Goal: Task Accomplishment & Management: Use online tool/utility

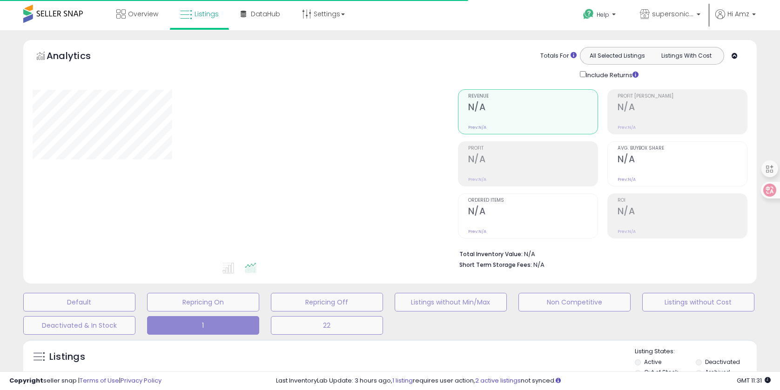
scroll to position [187, 0]
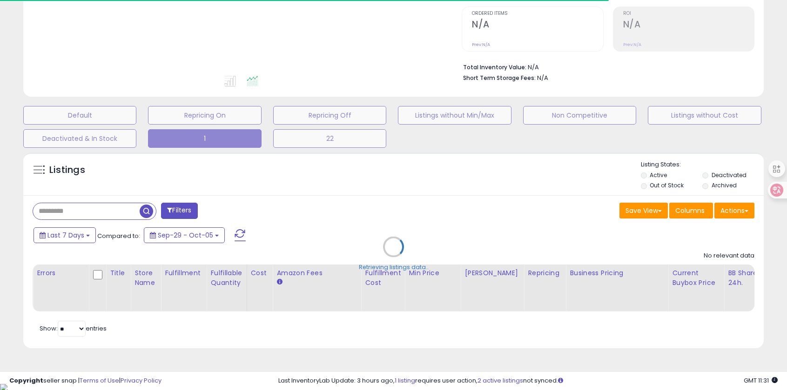
type input "**********"
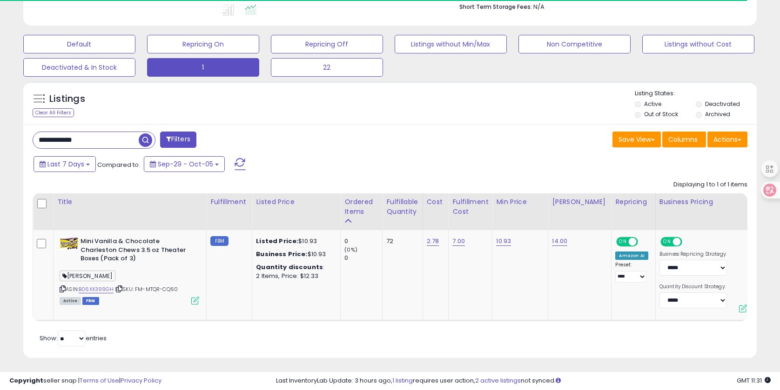
scroll to position [191, 425]
drag, startPoint x: 100, startPoint y: 141, endPoint x: 2, endPoint y: 119, distance: 100.2
click at [2, 119] on div "**********" at bounding box center [390, 82] width 780 height 621
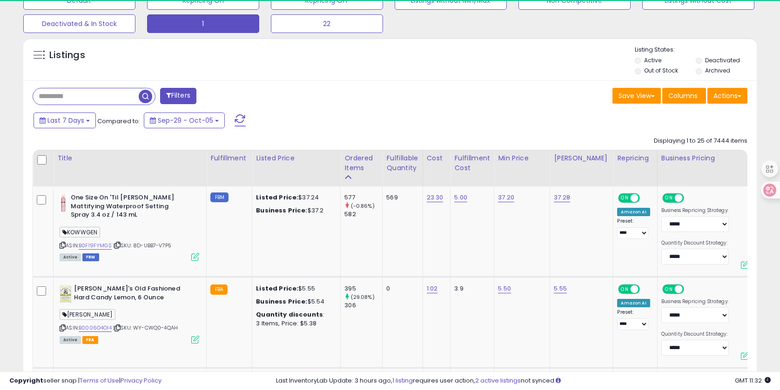
scroll to position [303, 0]
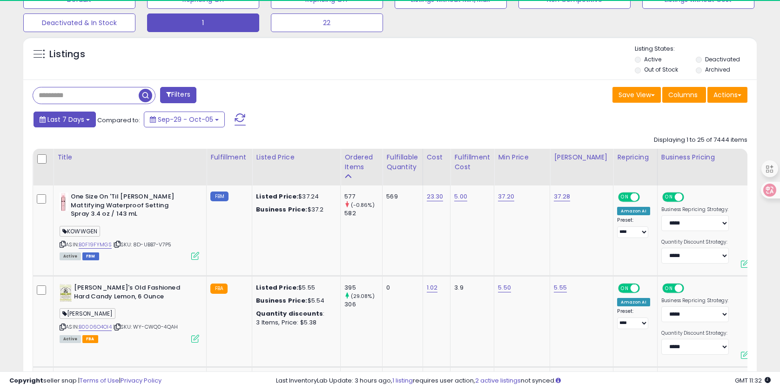
click at [79, 117] on span "Last 7 Days" at bounding box center [65, 119] width 37 height 9
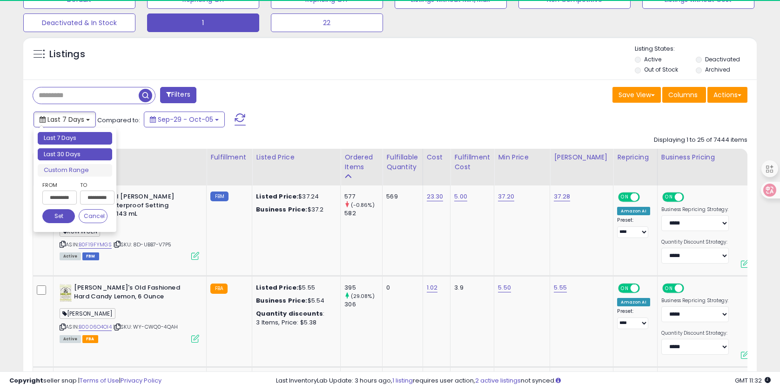
type input "**********"
click at [74, 150] on li "Last 30 Days" at bounding box center [75, 154] width 74 height 13
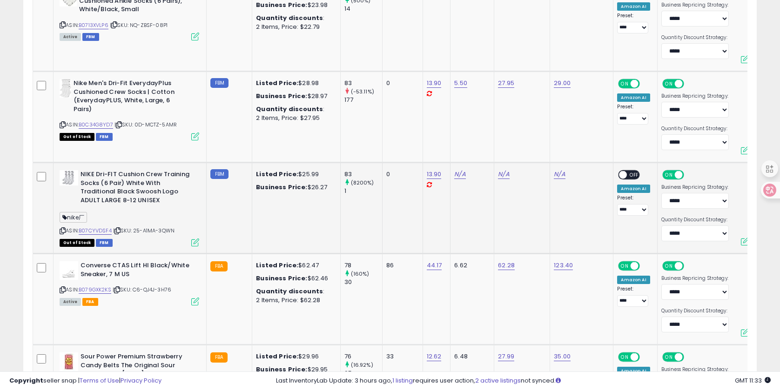
scroll to position [1543, 0]
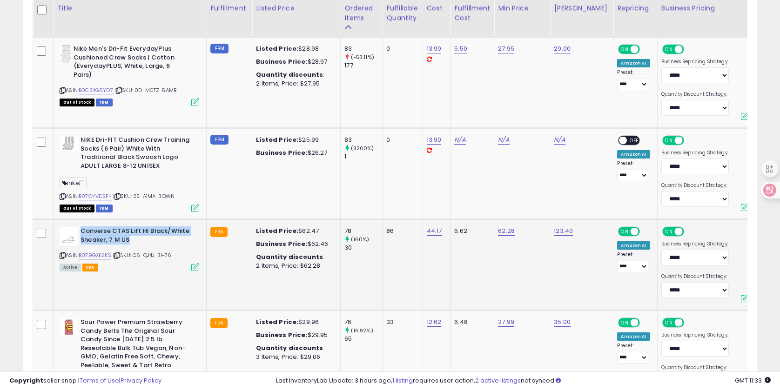
drag, startPoint x: 112, startPoint y: 233, endPoint x: 158, endPoint y: 241, distance: 46.8
click at [158, 241] on b "Converse CTAS Lift HI Black/White Sneaker, 7 M US" at bounding box center [136, 237] width 113 height 20
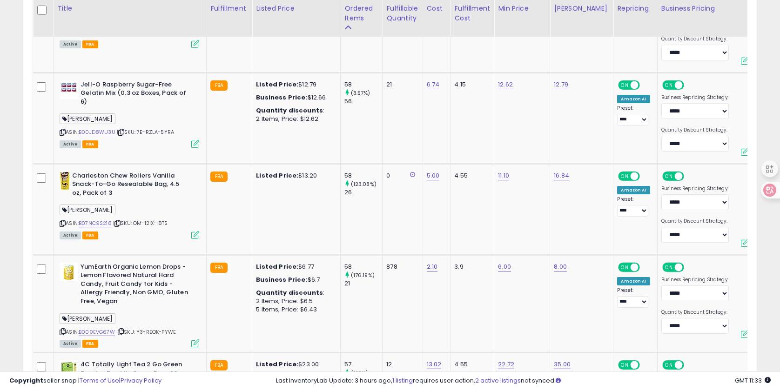
scroll to position [0, 0]
click at [121, 221] on icon at bounding box center [117, 223] width 6 height 5
click at [62, 221] on icon at bounding box center [63, 223] width 6 height 5
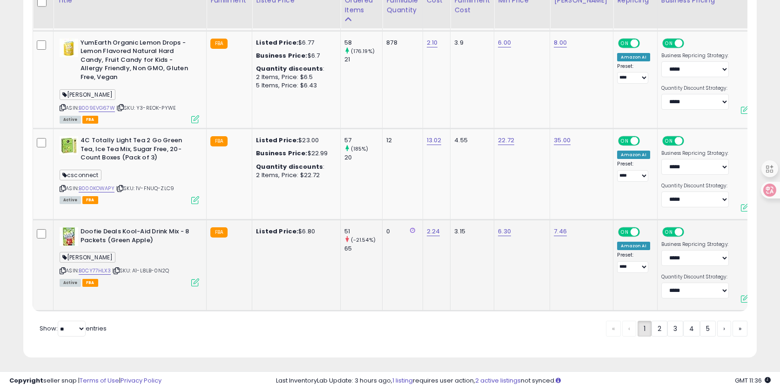
scroll to position [2486, 0]
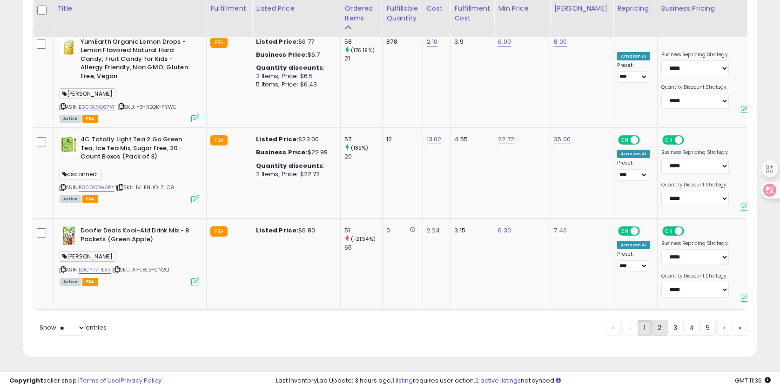
click at [657, 328] on link "2" at bounding box center [659, 328] width 16 height 16
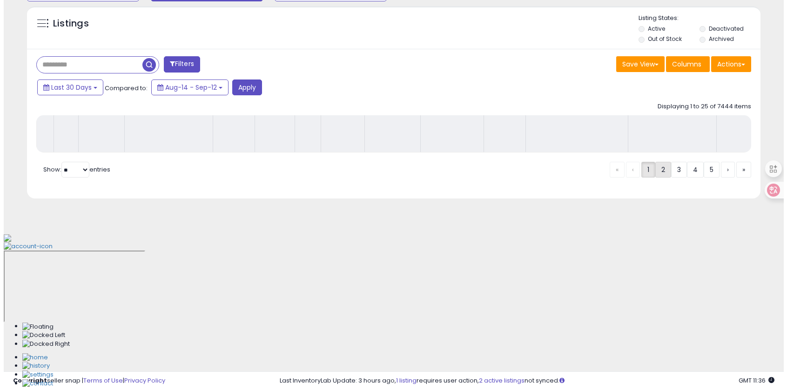
scroll to position [184, 0]
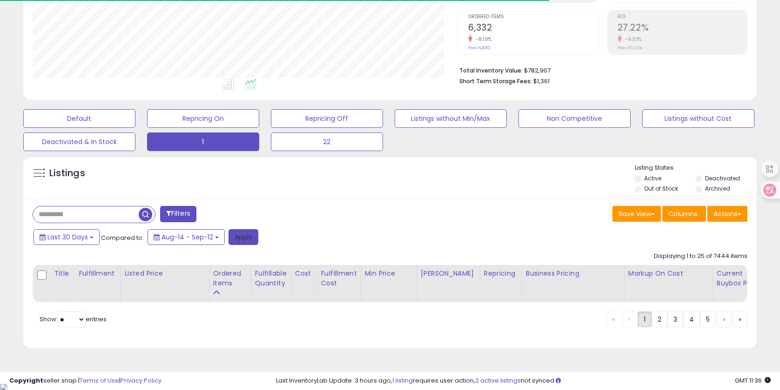
click at [250, 236] on button "Apply" at bounding box center [243, 237] width 30 height 16
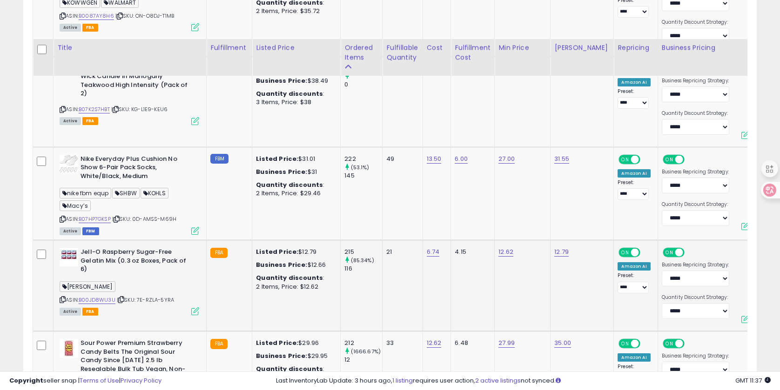
scroll to position [2464, 0]
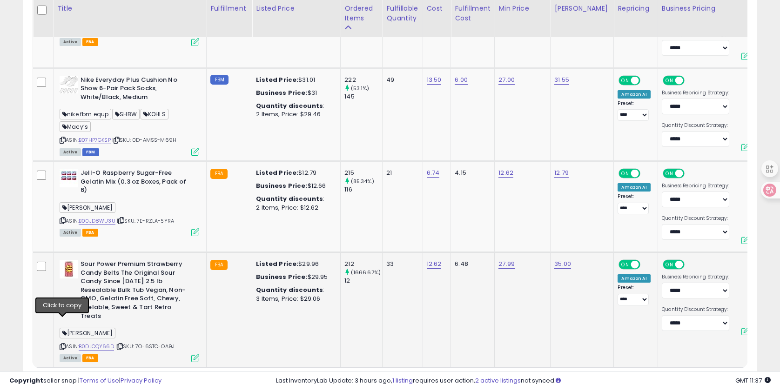
click at [60, 344] on icon at bounding box center [63, 346] width 6 height 5
click at [63, 344] on icon at bounding box center [63, 346] width 6 height 5
click at [663, 378] on link "2" at bounding box center [659, 386] width 16 height 16
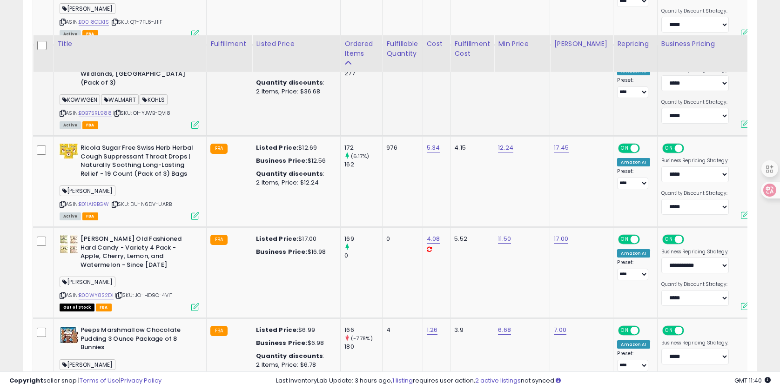
scroll to position [765, 0]
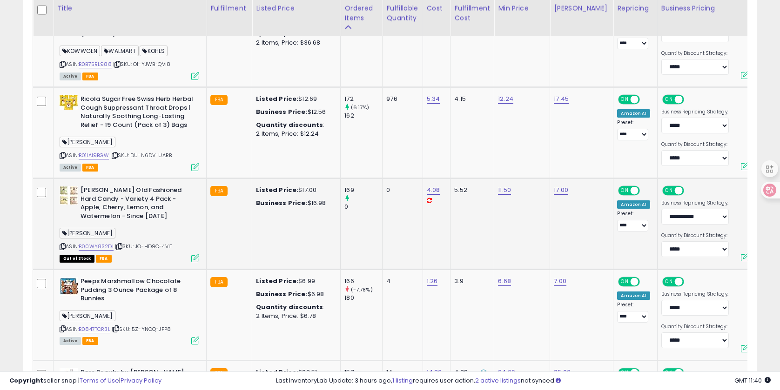
click at [62, 247] on icon at bounding box center [63, 246] width 6 height 5
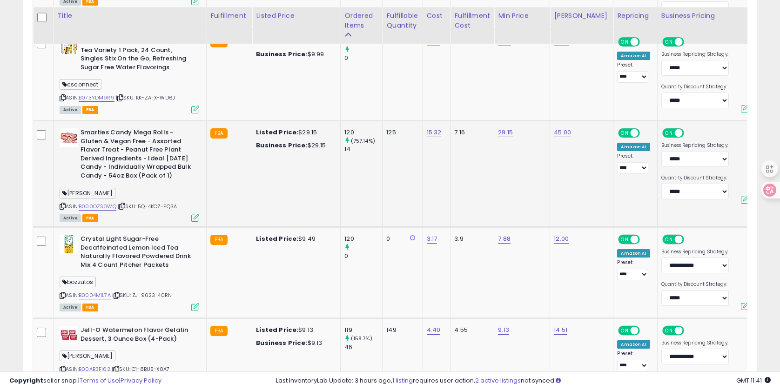
scroll to position [2490, 0]
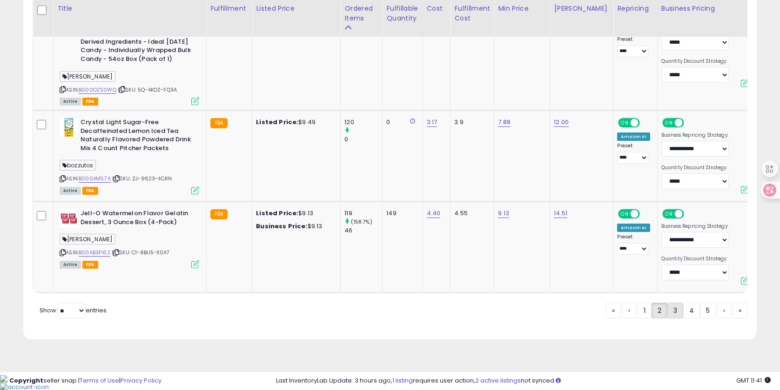
click at [672, 319] on link "3" at bounding box center [675, 311] width 16 height 16
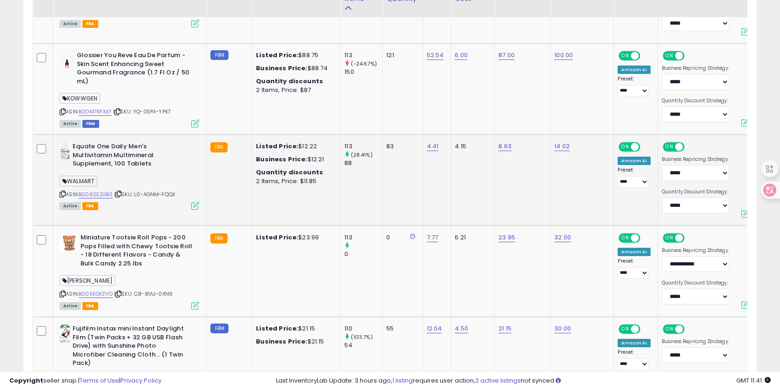
scroll to position [855, 0]
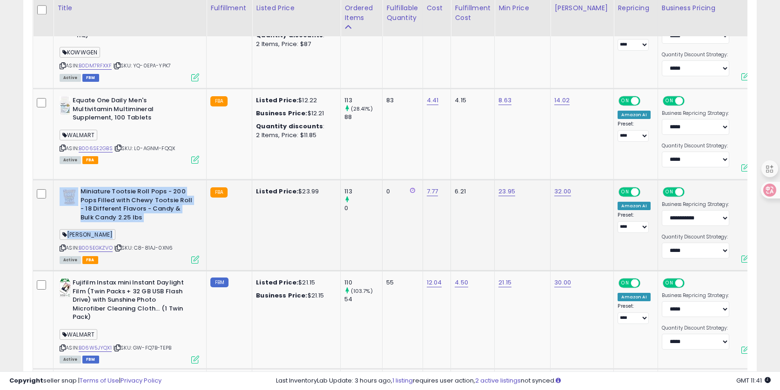
drag, startPoint x: 87, startPoint y: 193, endPoint x: 167, endPoint y: 225, distance: 86.1
click at [171, 229] on div "Miniature Tootsie Roll Pops - 200 Pops Filled with Chewy Tootsie Roll - 18 Diff…" at bounding box center [128, 225] width 142 height 75
click at [147, 217] on b "Miniature Tootsie Roll Pops - 200 Pops Filled with Chewy Tootsie Roll - 18 Diff…" at bounding box center [136, 206] width 113 height 37
drag, startPoint x: 80, startPoint y: 191, endPoint x: 141, endPoint y: 221, distance: 68.0
click at [141, 221] on b "Miniature Tootsie Roll Pops - 200 Pops Filled with Chewy Tootsie Roll - 18 Diff…" at bounding box center [136, 206] width 113 height 37
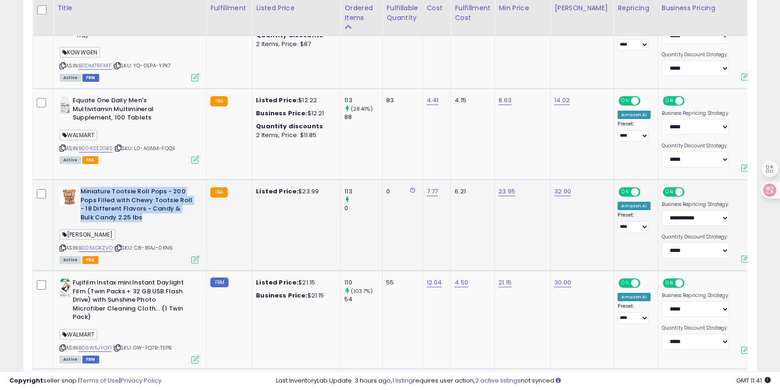
click at [146, 219] on b "Miniature Tootsie Roll Pops - 200 Pops Filled with Chewy Tootsie Roll - 18 Diff…" at bounding box center [136, 206] width 113 height 37
click at [61, 248] on icon at bounding box center [63, 248] width 6 height 5
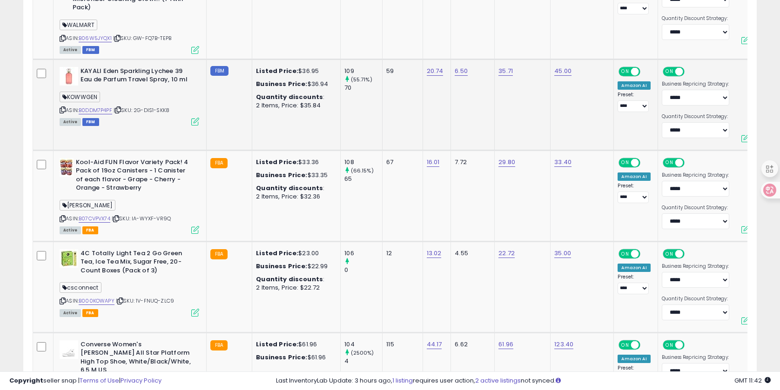
scroll to position [1178, 0]
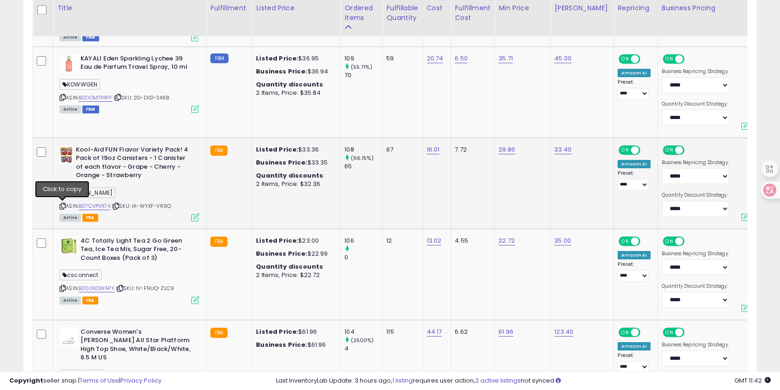
click at [60, 207] on icon at bounding box center [63, 206] width 6 height 5
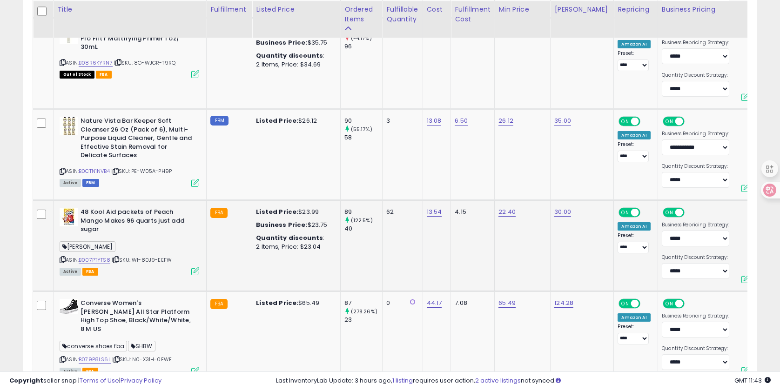
scroll to position [2480, 0]
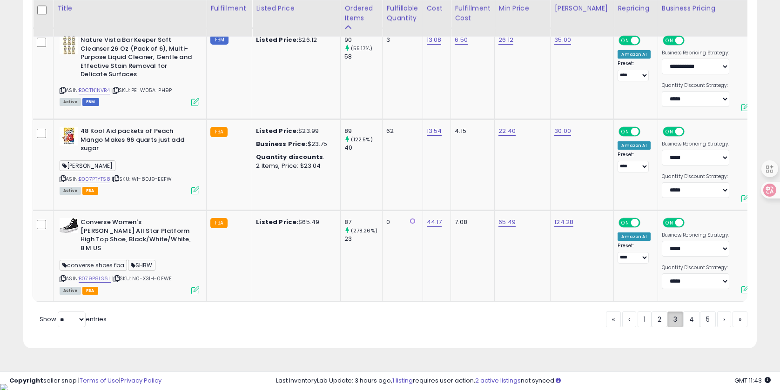
click at [692, 327] on link "4" at bounding box center [691, 320] width 17 height 16
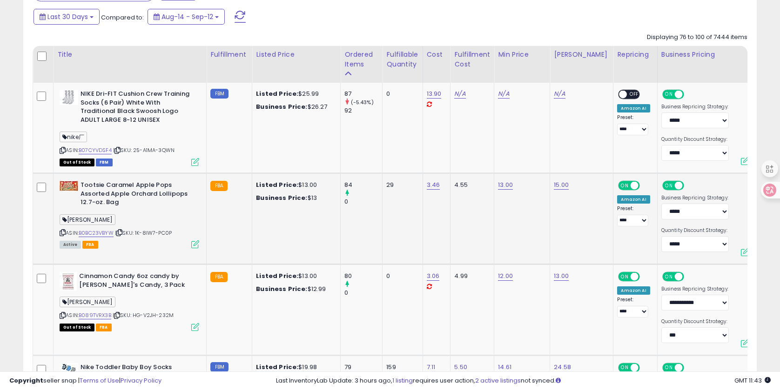
scroll to position [445, 0]
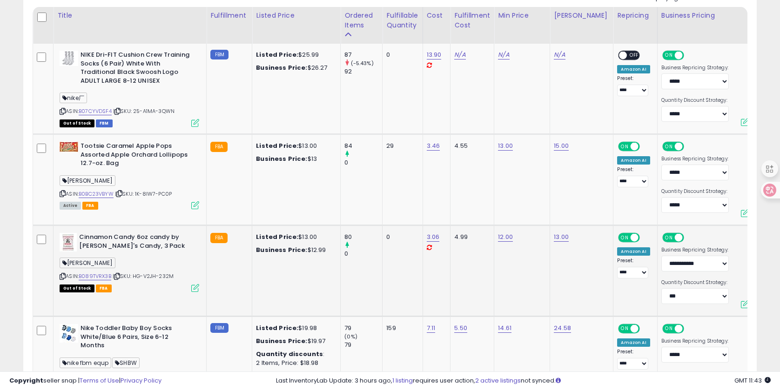
click at [63, 276] on icon at bounding box center [63, 276] width 6 height 5
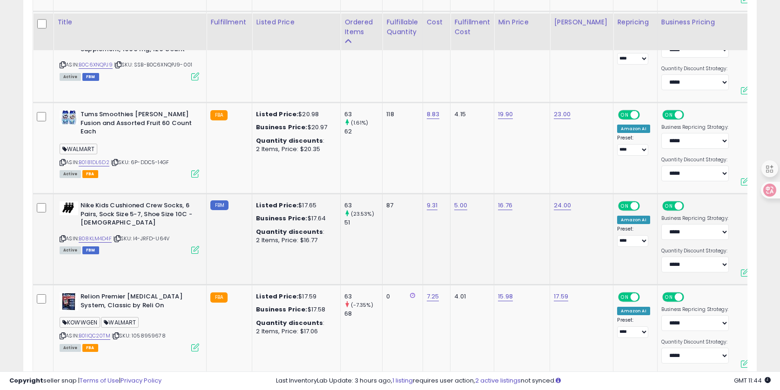
scroll to position [2482, 0]
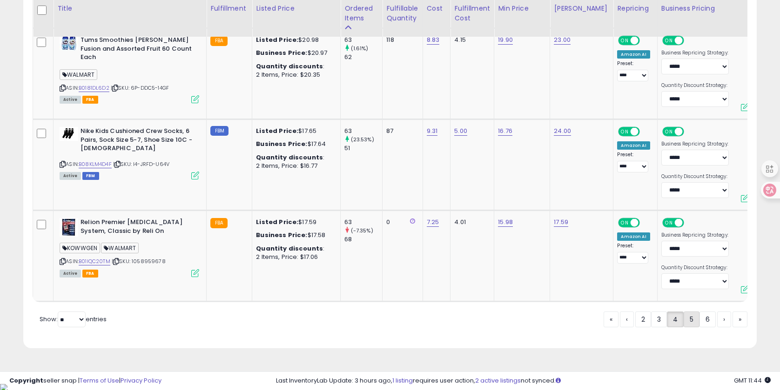
click at [694, 328] on link "5" at bounding box center [692, 320] width 16 height 16
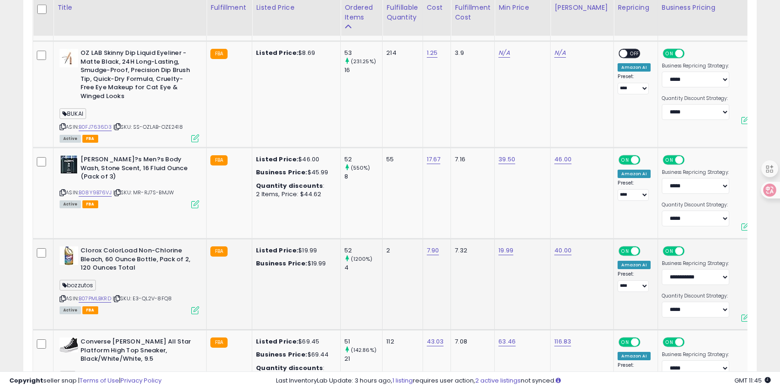
scroll to position [2456, 0]
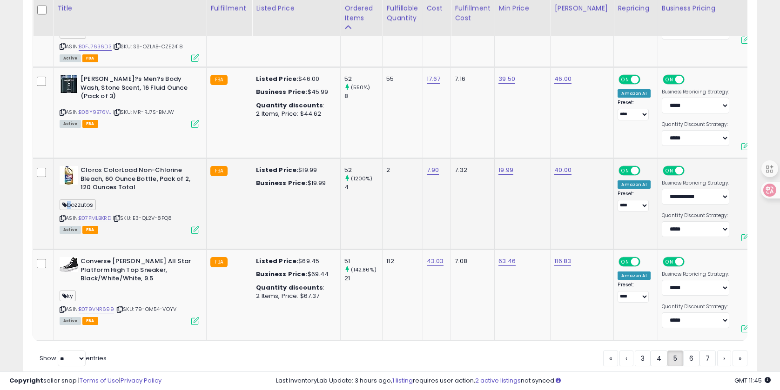
drag, startPoint x: 68, startPoint y: 196, endPoint x: 104, endPoint y: 196, distance: 35.8
click at [104, 200] on div "bozzutos" at bounding box center [130, 206] width 140 height 13
drag, startPoint x: 94, startPoint y: 198, endPoint x: 69, endPoint y: 199, distance: 24.7
click at [69, 200] on span "bozzutos" at bounding box center [78, 205] width 36 height 11
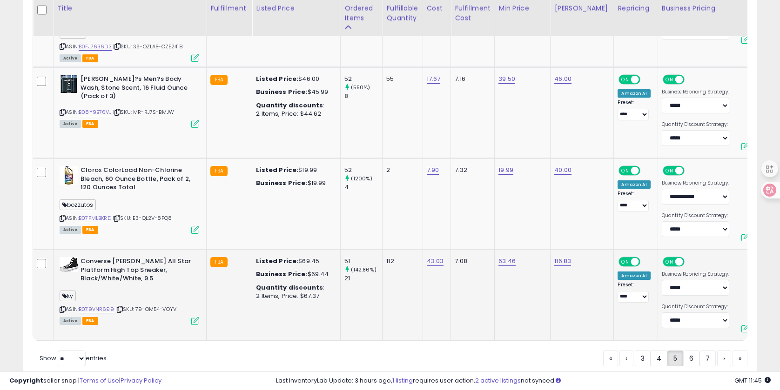
copy span "bozzutos"
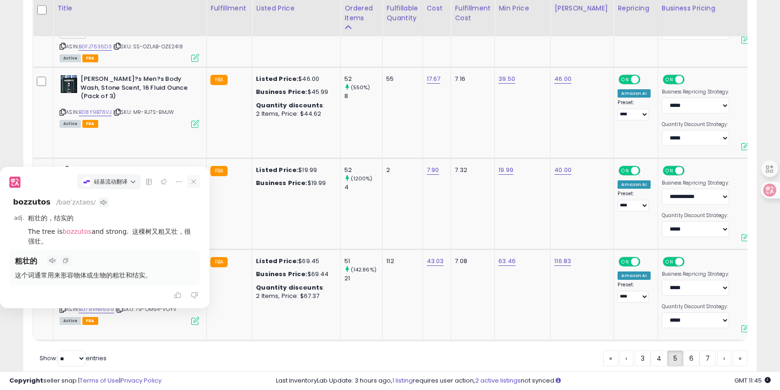
click at [192, 185] on icon at bounding box center [193, 181] width 13 height 13
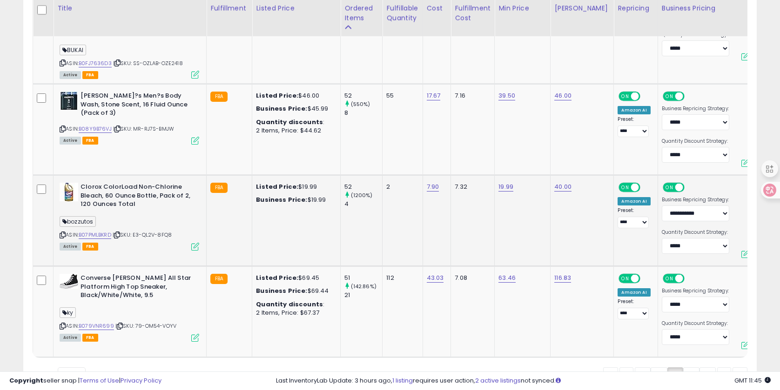
scroll to position [2440, 0]
drag, startPoint x: 80, startPoint y: 178, endPoint x: 102, endPoint y: 179, distance: 21.9
click at [102, 183] on b "Clorox ColorLoad Non-Chlorine Bleach, 60 Ounce Bottle, Pack of 2, 120 Ounces To…" at bounding box center [136, 197] width 113 height 28
copy b "Clorox"
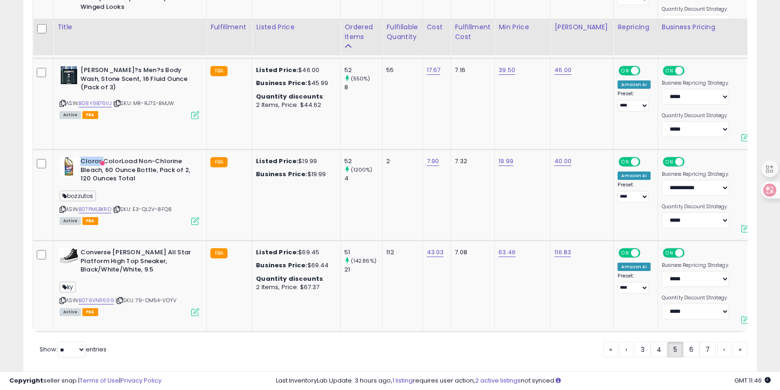
scroll to position [2489, 0]
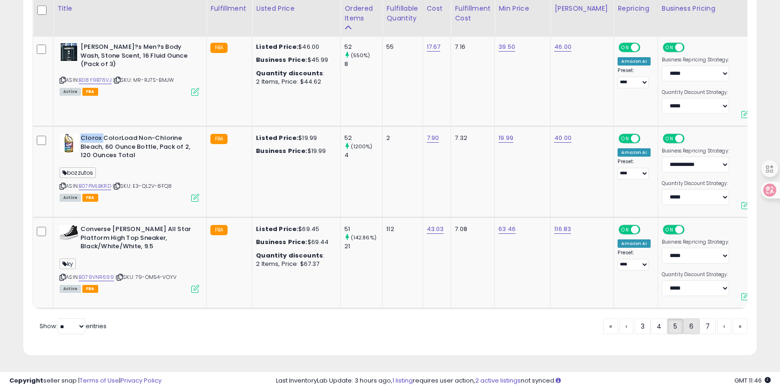
click at [696, 322] on link "6" at bounding box center [691, 327] width 16 height 16
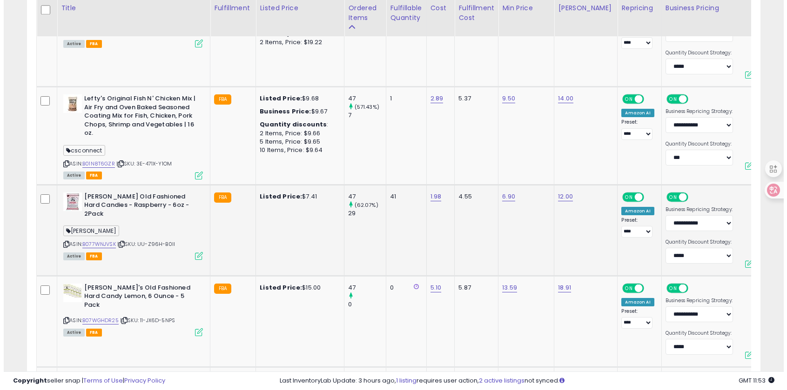
scroll to position [1327, 0]
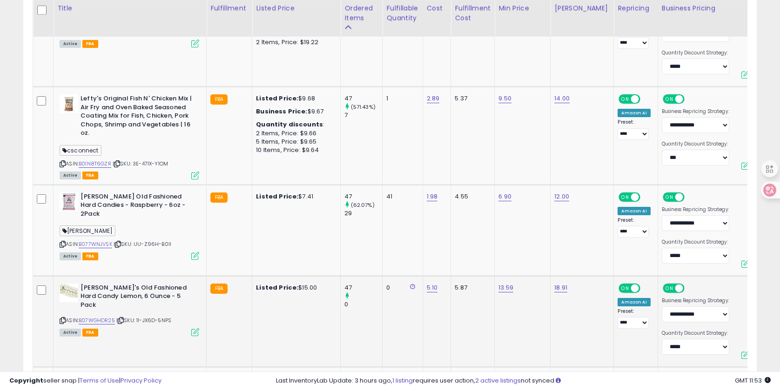
click at [64, 318] on icon at bounding box center [63, 320] width 6 height 5
drag, startPoint x: 67, startPoint y: 222, endPoint x: 94, endPoint y: 221, distance: 27.0
click at [96, 226] on div "[PERSON_NAME]" at bounding box center [130, 232] width 140 height 13
click at [70, 226] on span "[PERSON_NAME]" at bounding box center [88, 231] width 56 height 11
drag, startPoint x: 68, startPoint y: 223, endPoint x: 88, endPoint y: 223, distance: 20.0
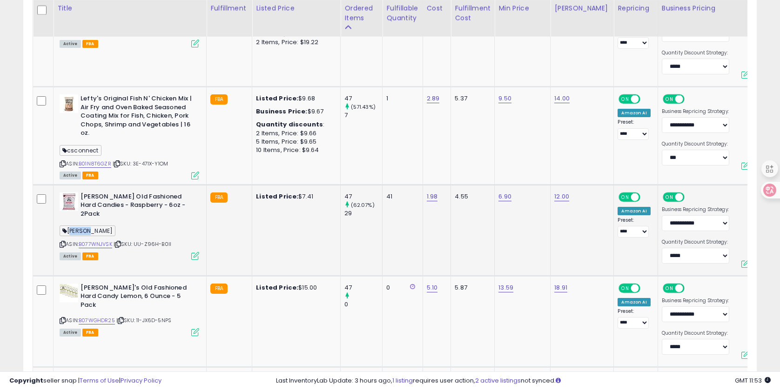
click at [88, 226] on span "[PERSON_NAME]" at bounding box center [88, 231] width 56 height 11
copy span "[PERSON_NAME]"
click at [197, 329] on icon at bounding box center [195, 333] width 8 height 8
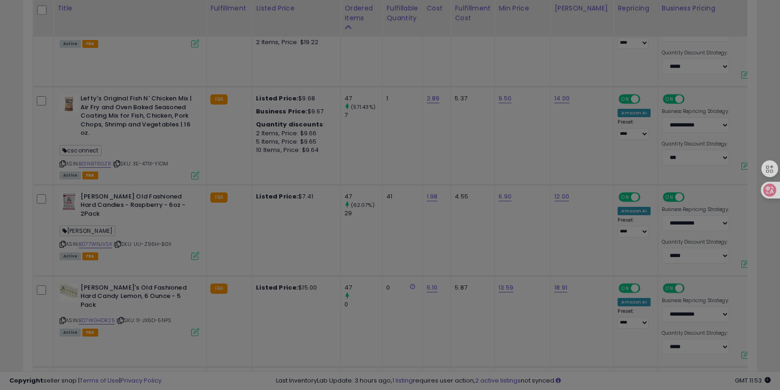
scroll to position [191, 429]
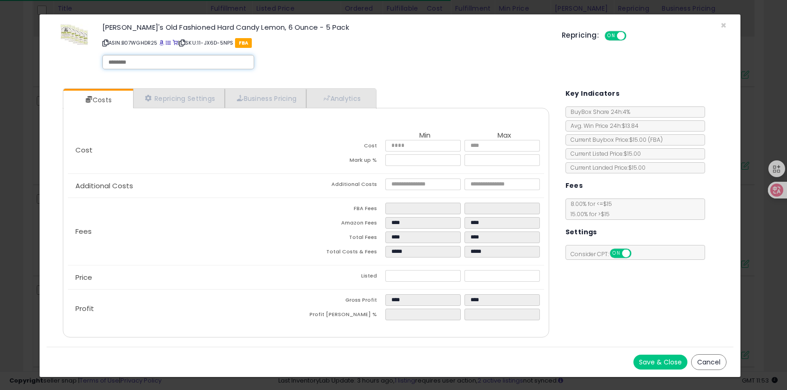
click at [144, 66] on div at bounding box center [178, 62] width 152 height 14
paste input "******"
type input "******"
click at [656, 358] on button "Save & Close" at bounding box center [660, 362] width 54 height 15
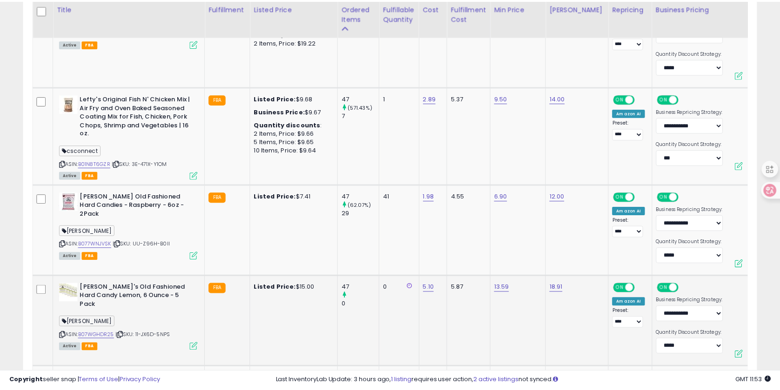
scroll to position [465124, 464889]
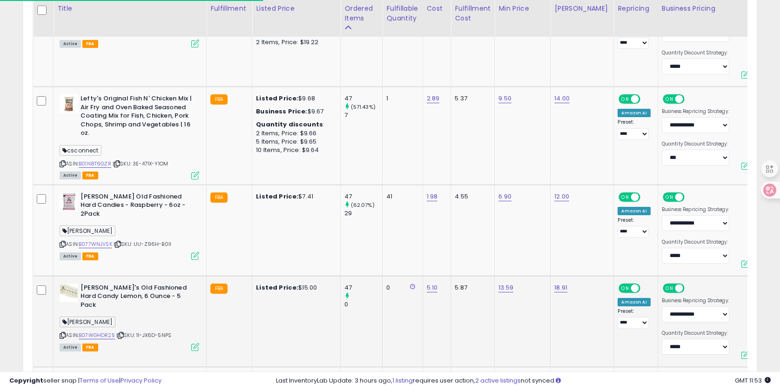
drag, startPoint x: 62, startPoint y: 330, endPoint x: 82, endPoint y: 300, distance: 35.9
click at [62, 333] on icon at bounding box center [63, 335] width 6 height 5
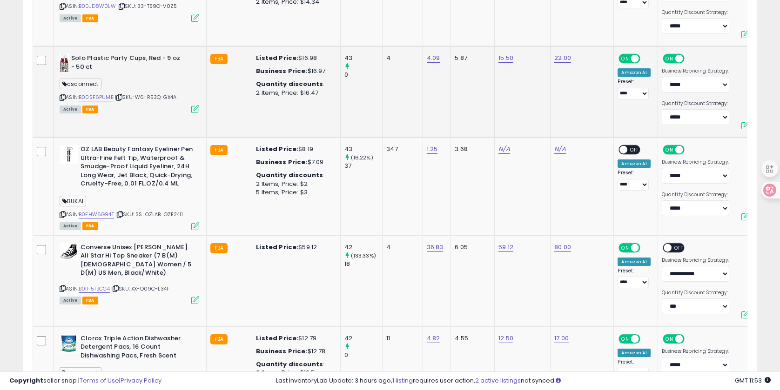
scroll to position [2515, 0]
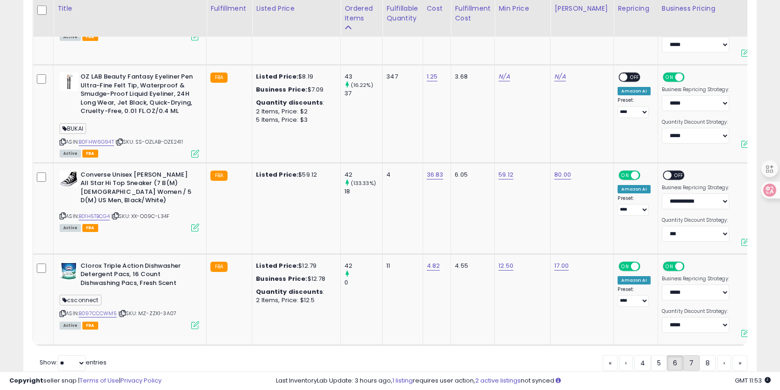
click at [686, 356] on link "7" at bounding box center [691, 364] width 16 height 16
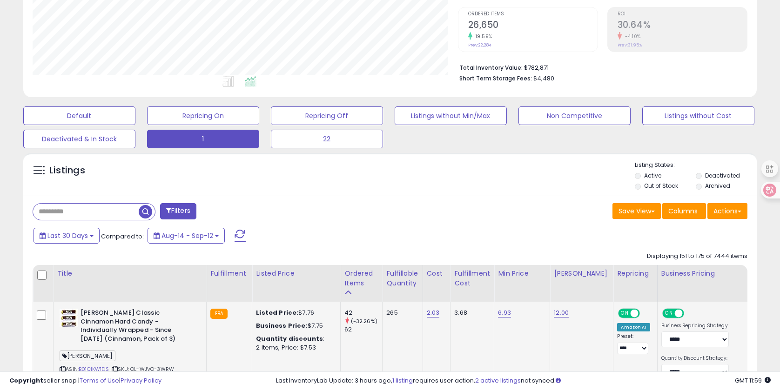
scroll to position [465124, 464889]
